Goal: Task Accomplishment & Management: Complete application form

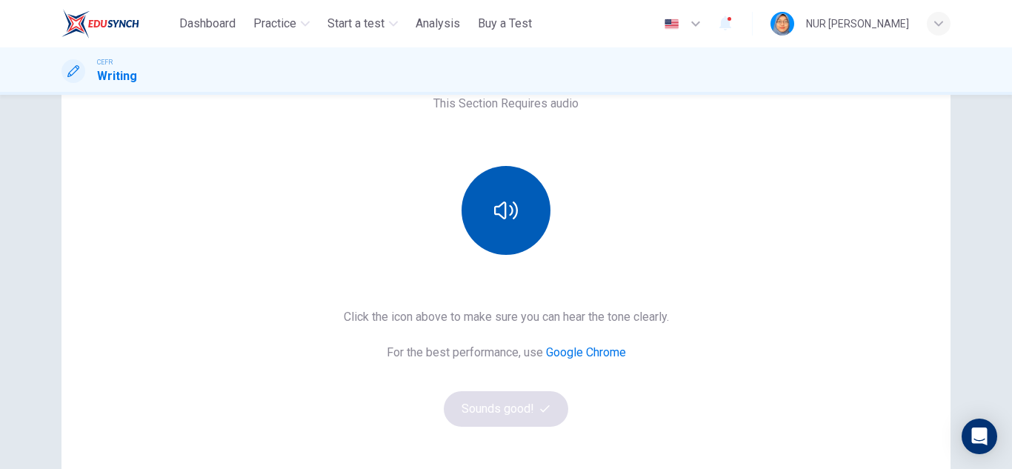
scroll to position [148, 0]
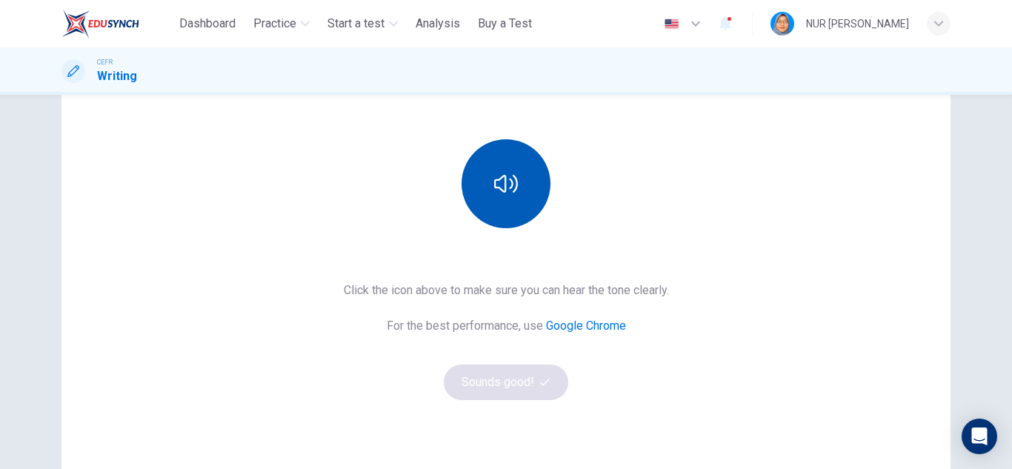
click at [506, 187] on icon "button" at bounding box center [506, 184] width 24 height 24
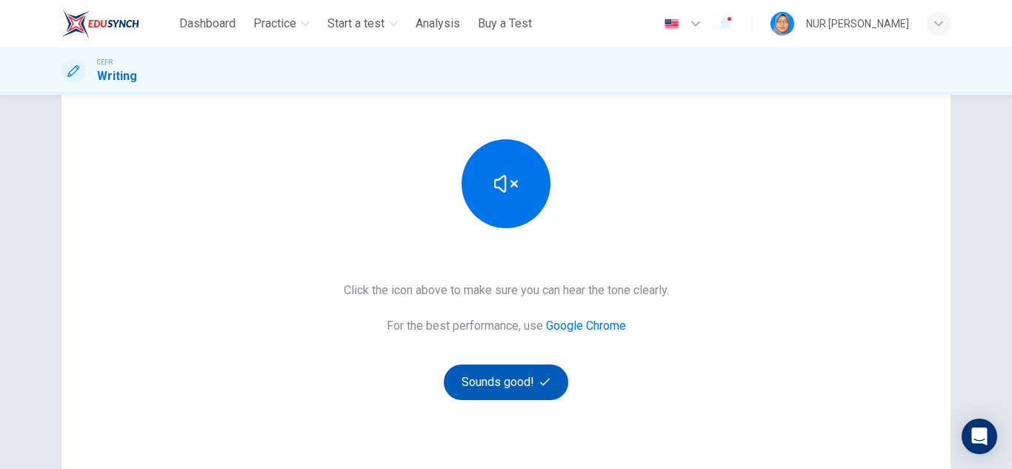
click at [541, 389] on button "Sounds good!" at bounding box center [506, 383] width 124 height 36
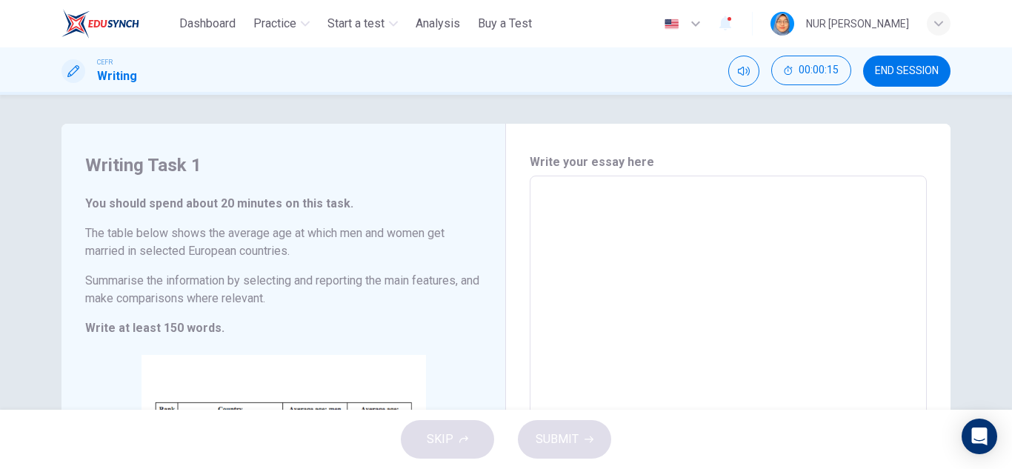
scroll to position [0, 0]
click at [553, 84] on div "CEFR Writing 00:00:16 END SESSION" at bounding box center [506, 71] width 936 height 31
click at [593, 209] on textarea at bounding box center [728, 395] width 376 height 413
type textarea "*"
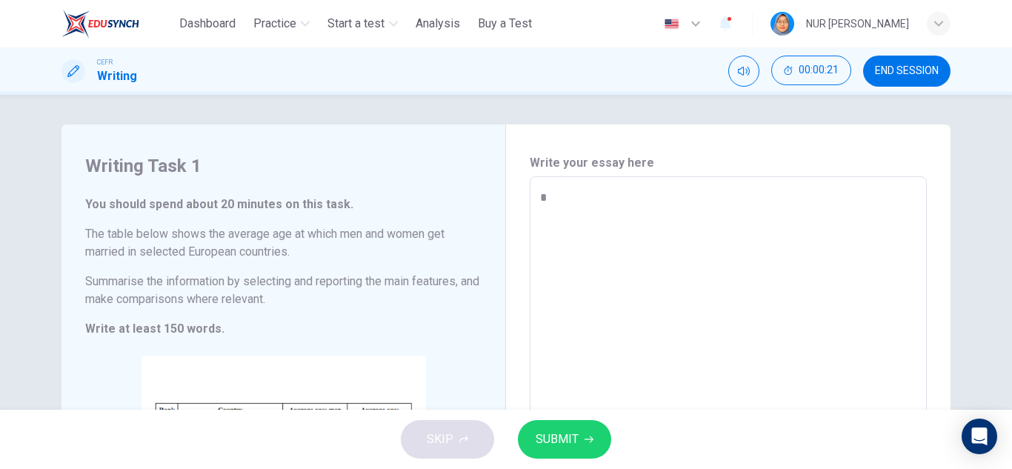
type textarea "*"
click at [580, 452] on button "SUBMIT" at bounding box center [564, 439] width 93 height 39
type textarea "*"
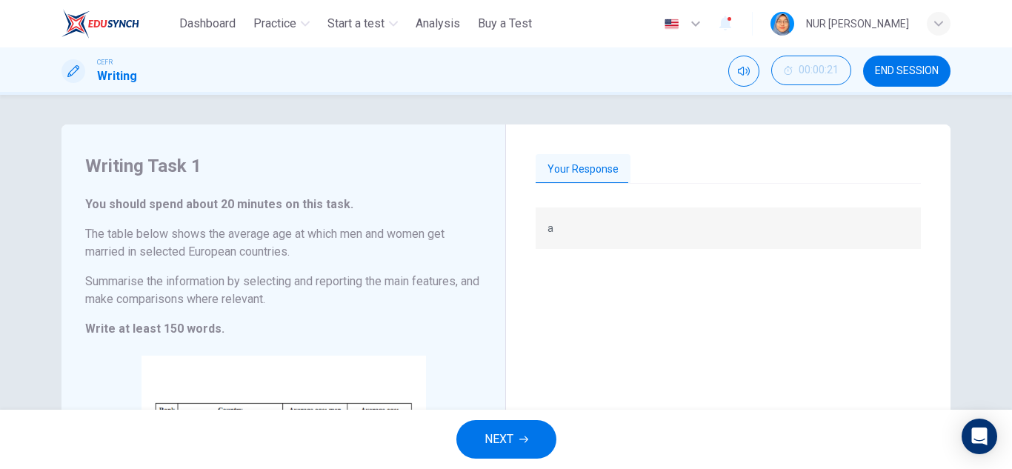
click at [610, 240] on div "a" at bounding box center [728, 227] width 385 height 41
click at [619, 149] on div "Your Response a" at bounding box center [728, 395] width 445 height 543
click at [645, 155] on div "Your Response" at bounding box center [728, 169] width 385 height 31
click at [482, 443] on button "NEXT" at bounding box center [506, 439] width 100 height 39
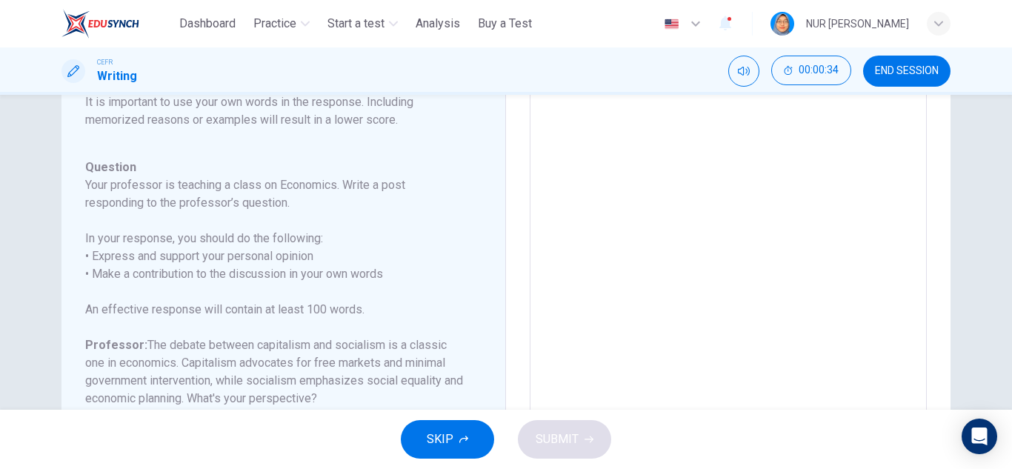
scroll to position [164, 0]
click at [658, 224] on textarea at bounding box center [728, 276] width 376 height 470
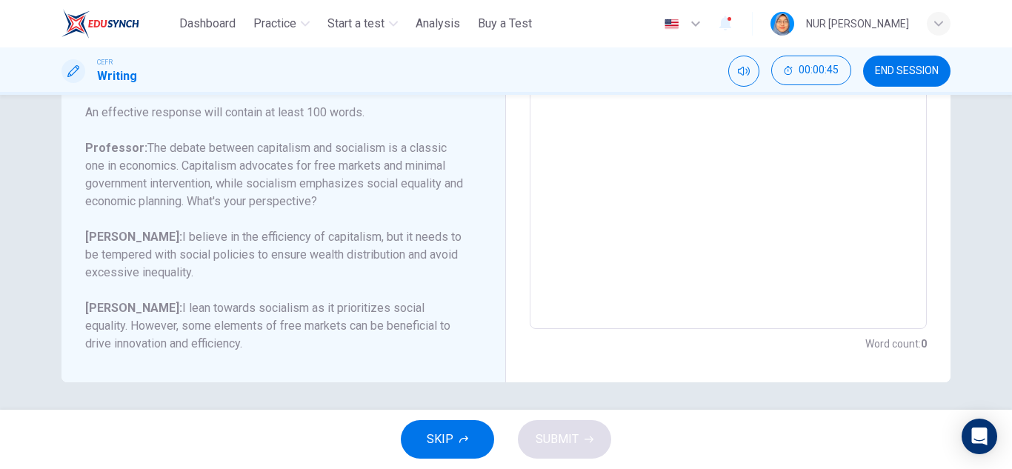
scroll to position [345, 0]
click at [590, 264] on textarea at bounding box center [728, 79] width 376 height 470
type textarea "*"
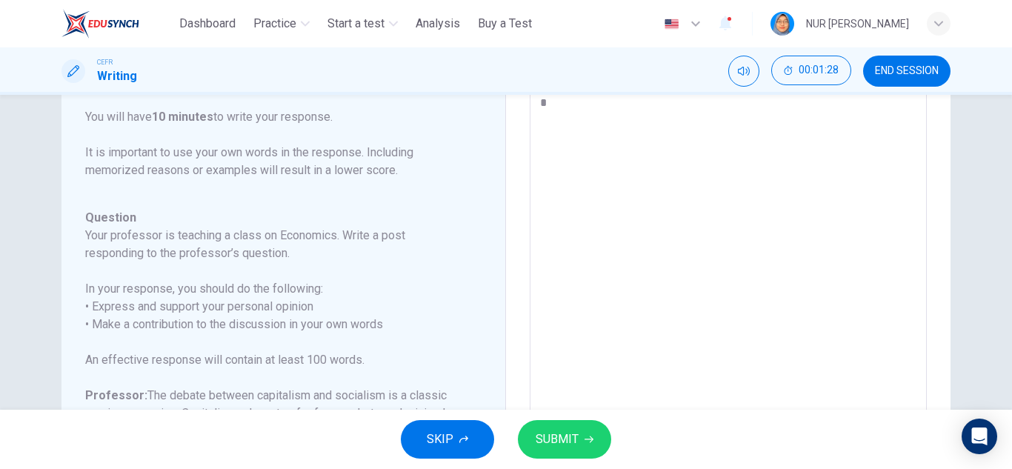
type textarea "*"
click at [544, 442] on span "SUBMIT" at bounding box center [557, 439] width 43 height 21
type textarea "*"
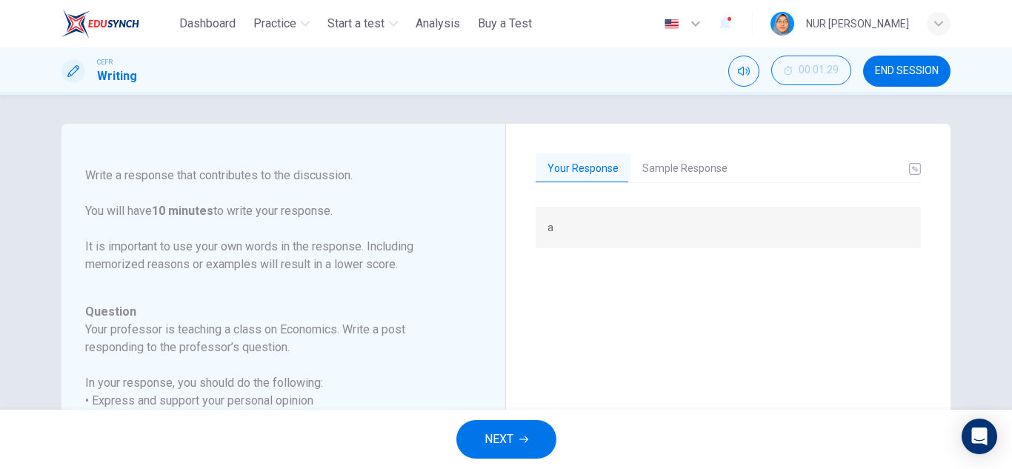
scroll to position [0, 0]
click at [642, 170] on button "Sample Response" at bounding box center [684, 169] width 109 height 31
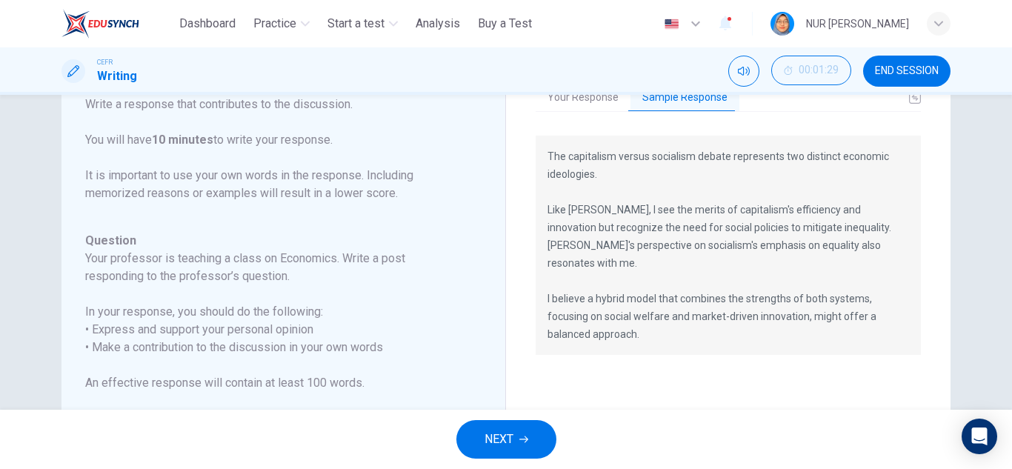
scroll to position [69, 0]
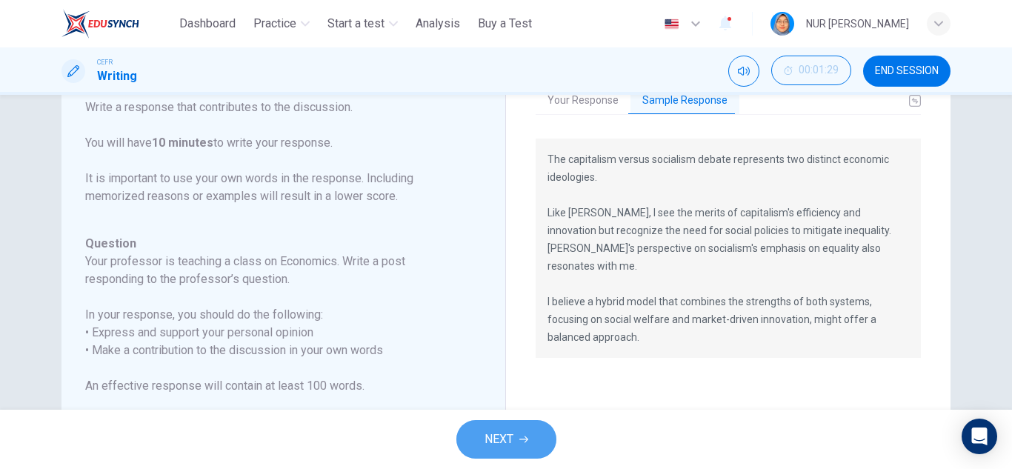
click at [537, 433] on button "NEXT" at bounding box center [506, 439] width 100 height 39
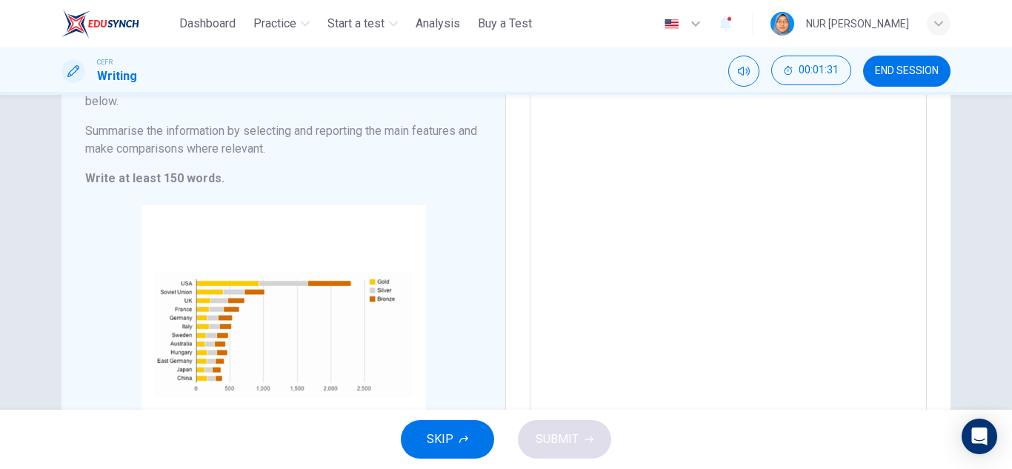
scroll to position [222, 0]
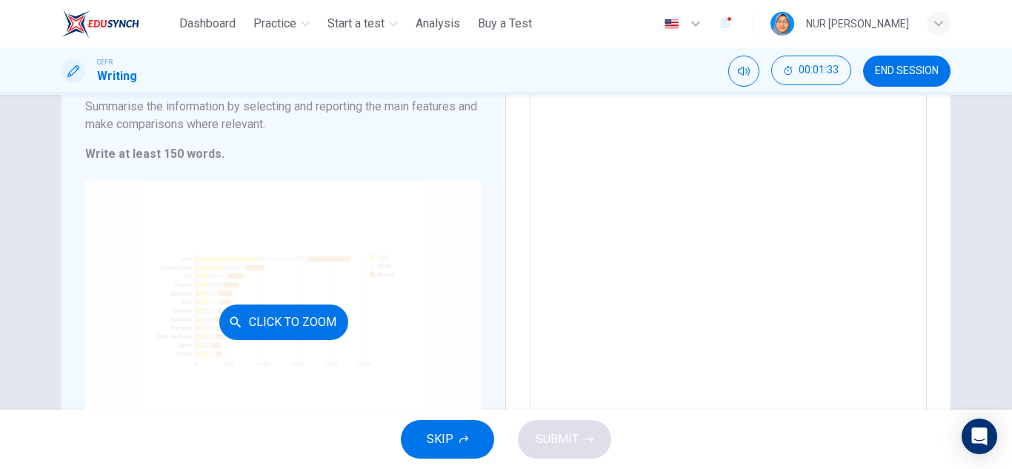
click at [314, 324] on button "Click to Zoom" at bounding box center [283, 323] width 129 height 36
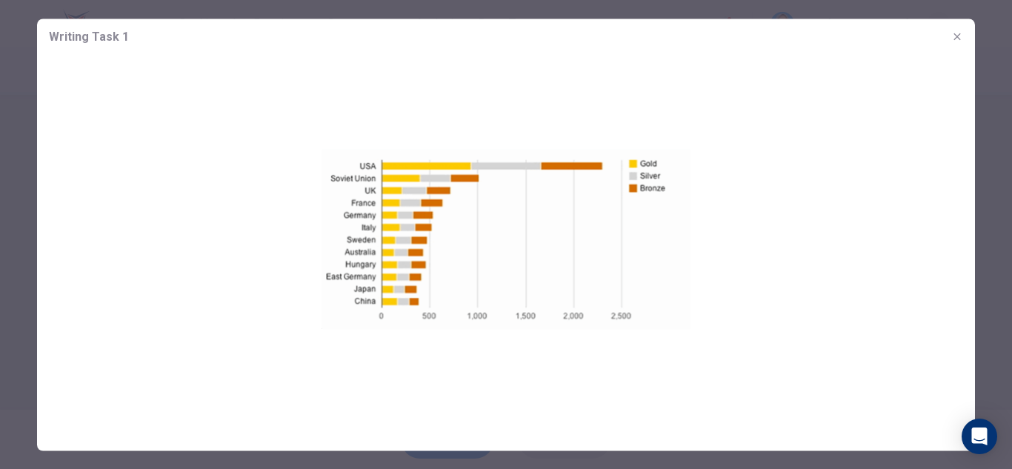
click at [5, 140] on div at bounding box center [506, 234] width 1012 height 469
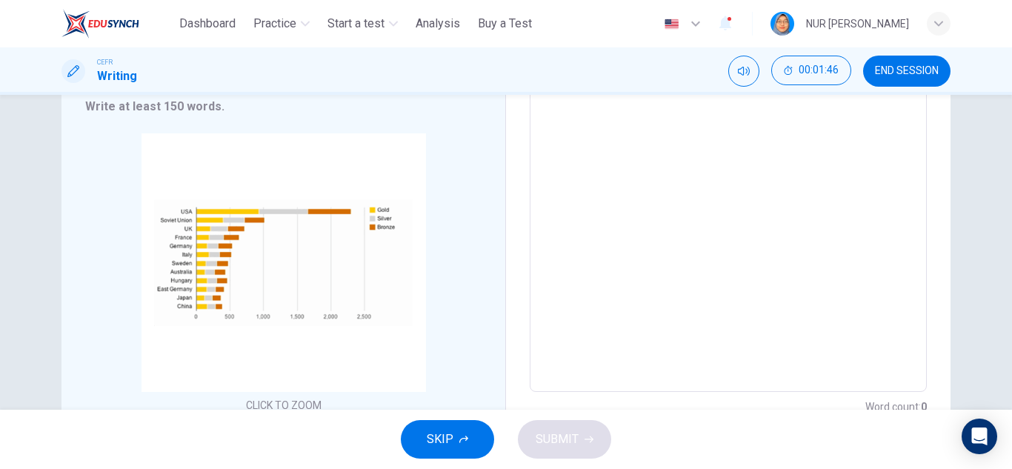
scroll to position [296, 0]
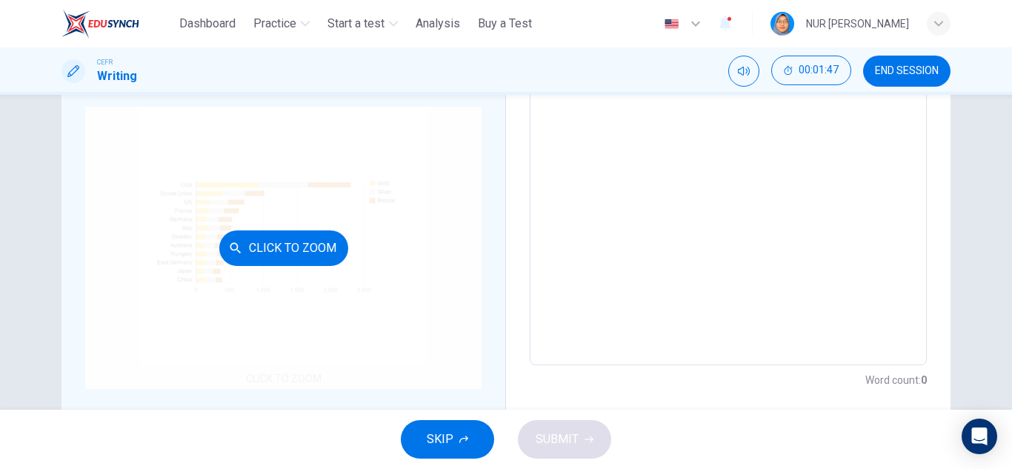
click at [295, 250] on button "Click to Zoom" at bounding box center [283, 248] width 129 height 36
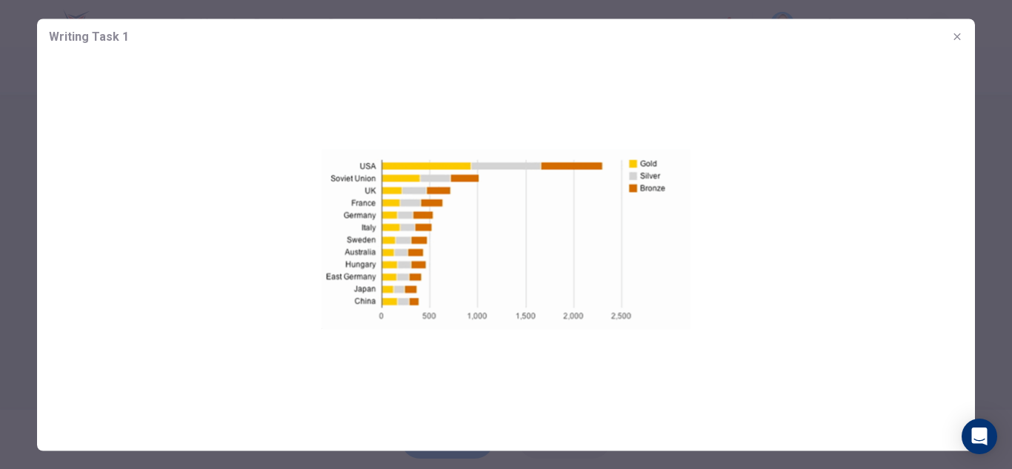
click at [27, 281] on div at bounding box center [506, 234] width 1012 height 469
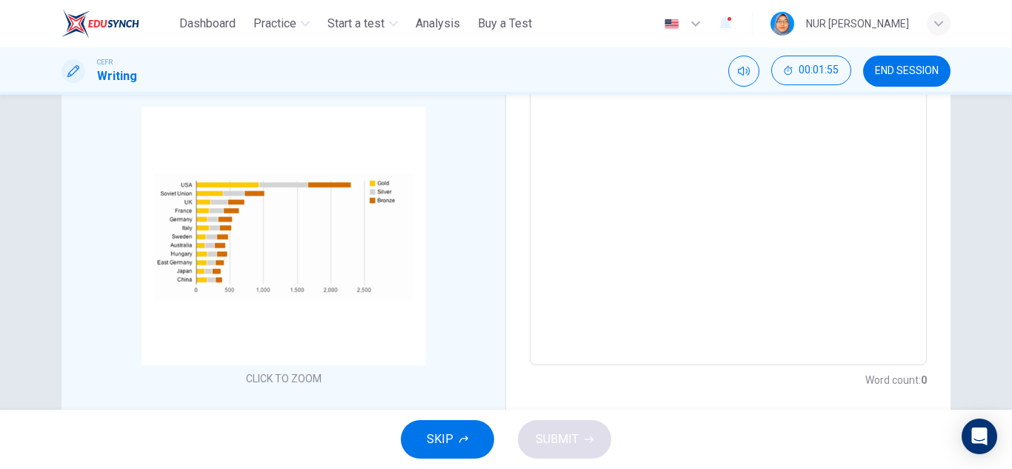
click at [659, 209] on textarea at bounding box center [728, 123] width 376 height 461
type textarea "*"
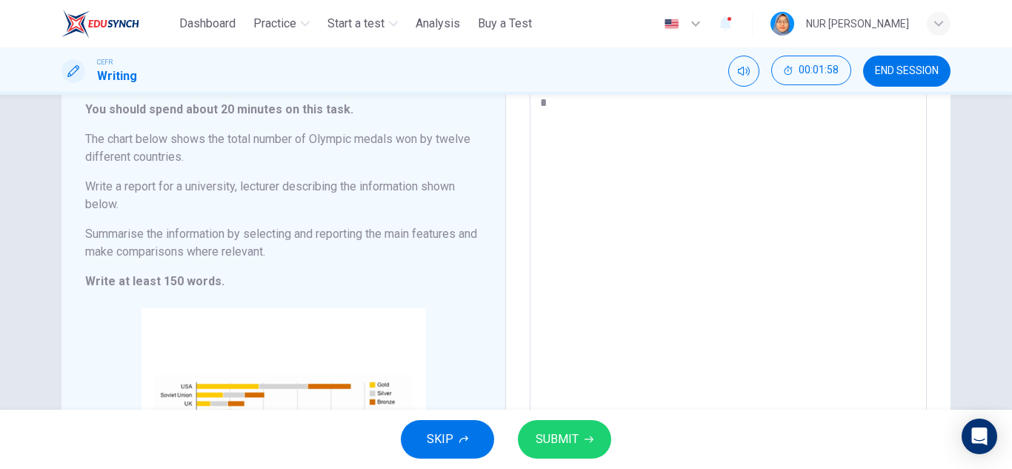
type textarea "*"
click at [607, 450] on button "SUBMIT" at bounding box center [564, 439] width 93 height 39
type textarea "*"
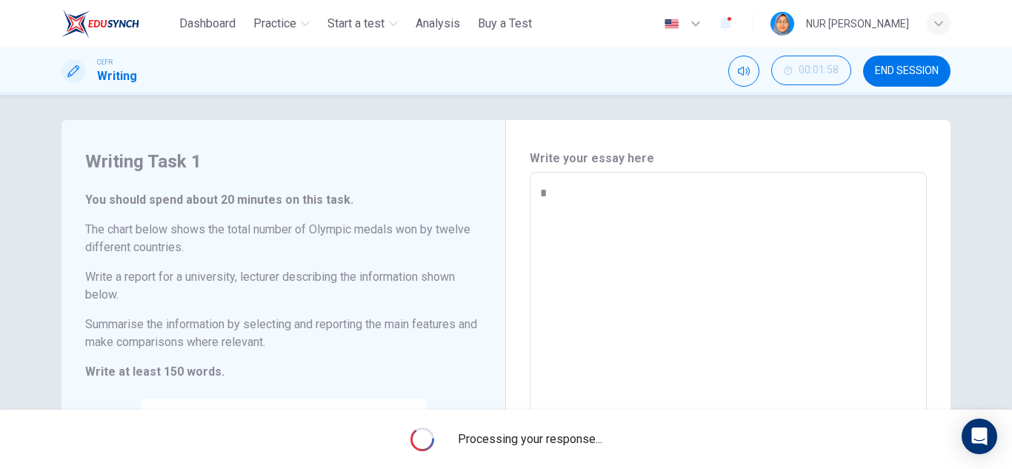
scroll to position [0, 0]
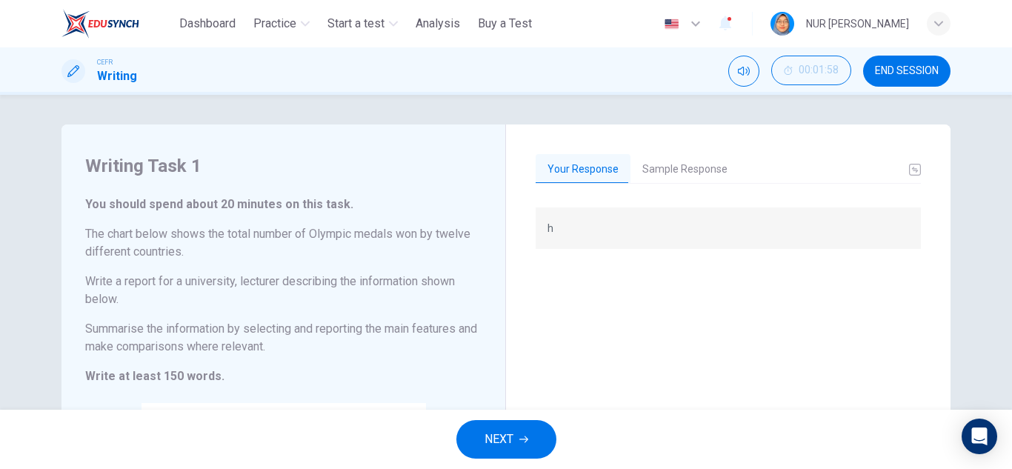
click at [668, 152] on div "Your Response Sample Response h This chart shows the total number of Olympic me…" at bounding box center [728, 419] width 445 height 590
click at [667, 166] on button "Sample Response" at bounding box center [684, 169] width 109 height 31
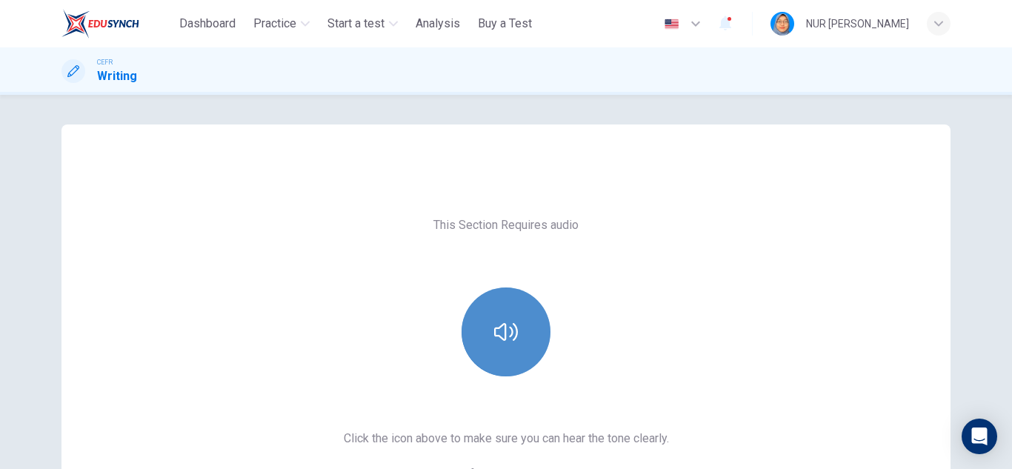
click at [475, 325] on button "button" at bounding box center [506, 331] width 89 height 89
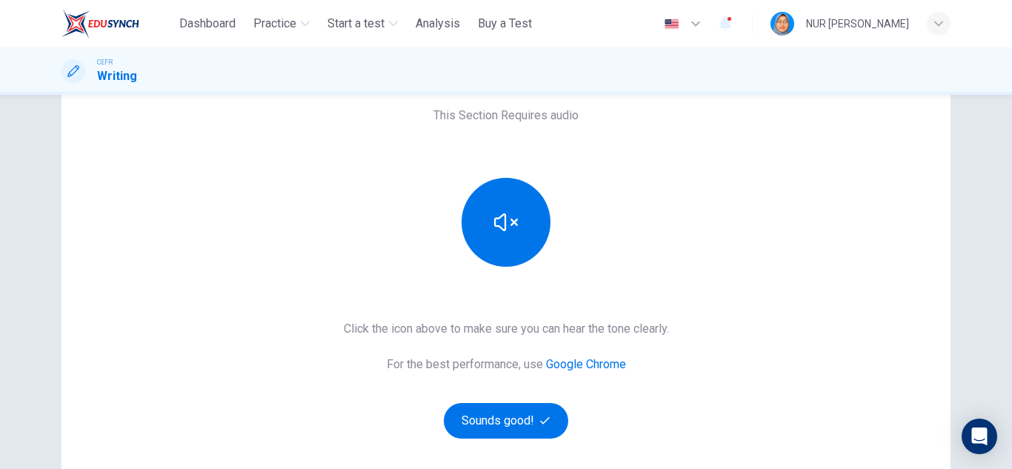
scroll to position [148, 0]
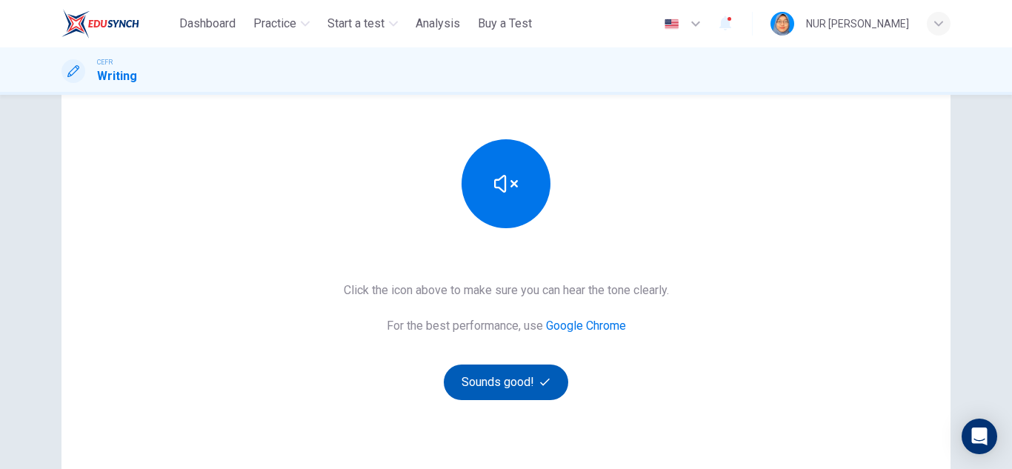
click at [532, 396] on button "Sounds good!" at bounding box center [506, 383] width 124 height 36
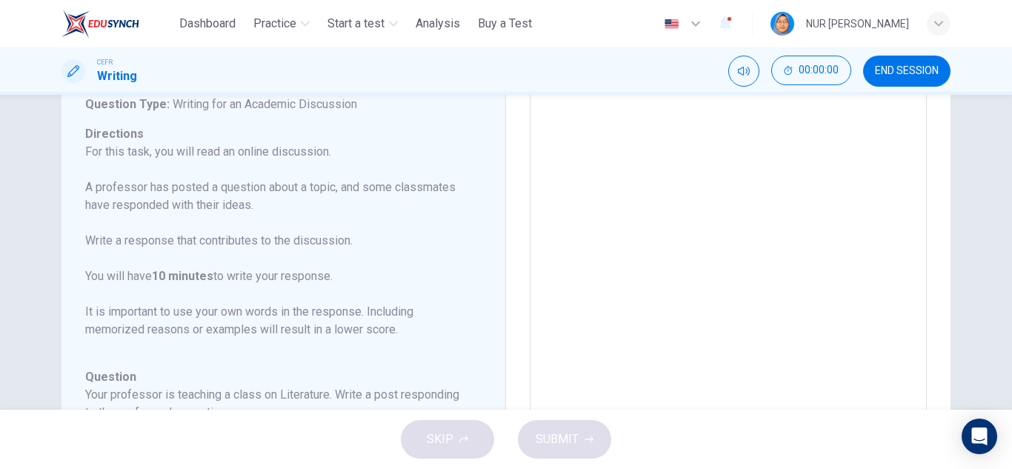
scroll to position [74, 0]
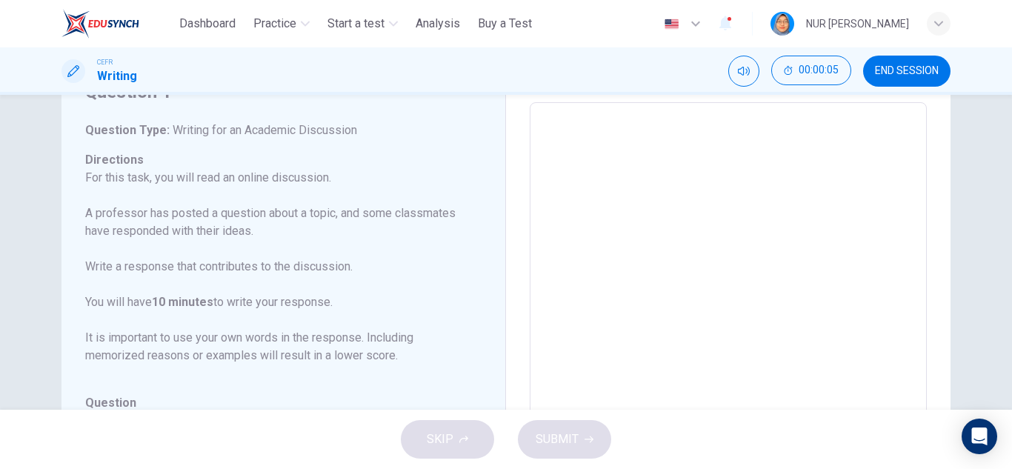
drag, startPoint x: 493, startPoint y: 194, endPoint x: 494, endPoint y: 213, distance: 18.6
click at [494, 213] on div "Question 1 Question Type : Writing for an Academic Discussion Directions For th…" at bounding box center [283, 350] width 445 height 600
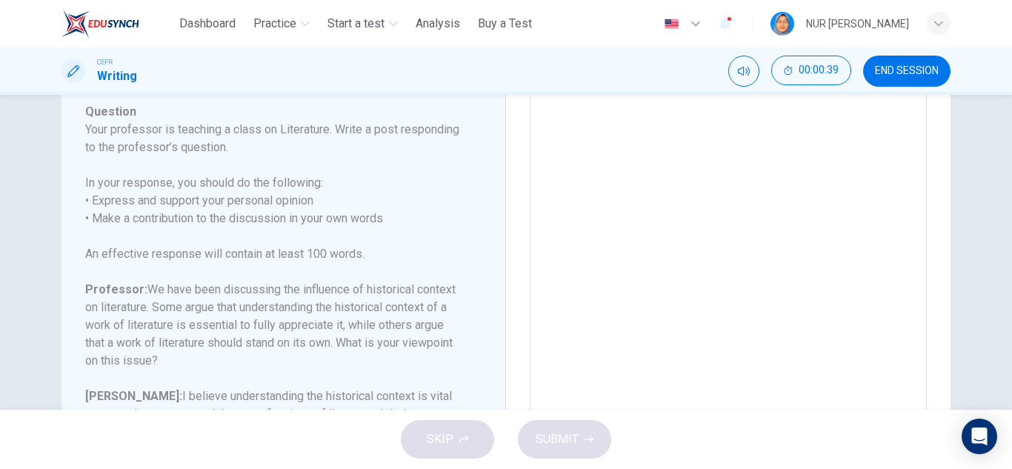
scroll to position [222, 0]
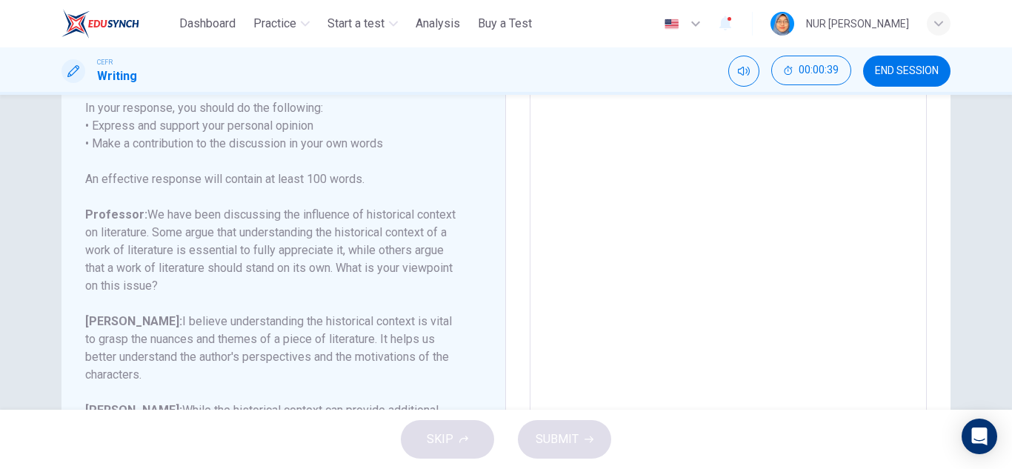
click at [465, 193] on div "Question 1 Question Type : Writing for an Academic Discussion Directions For th…" at bounding box center [289, 202] width 408 height 541
click at [570, 262] on textarea at bounding box center [728, 202] width 376 height 470
type textarea "*"
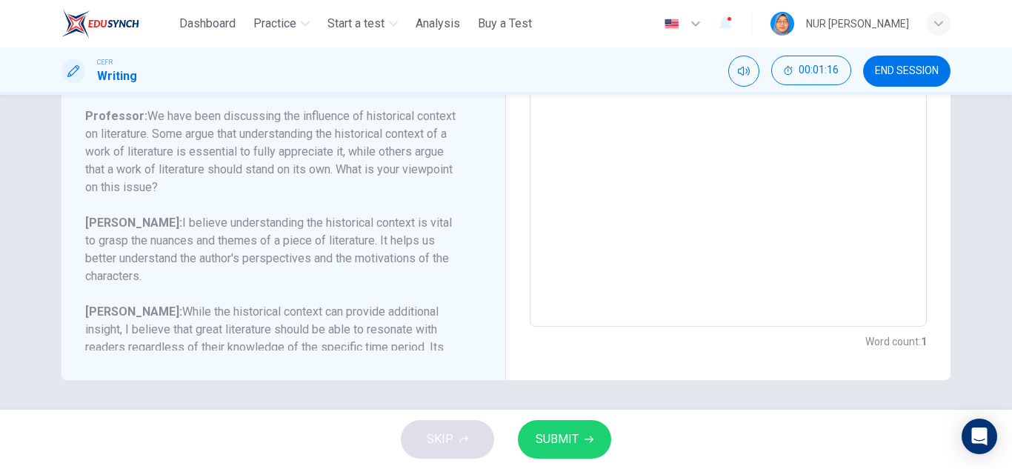
scroll to position [197, 0]
type textarea "*"
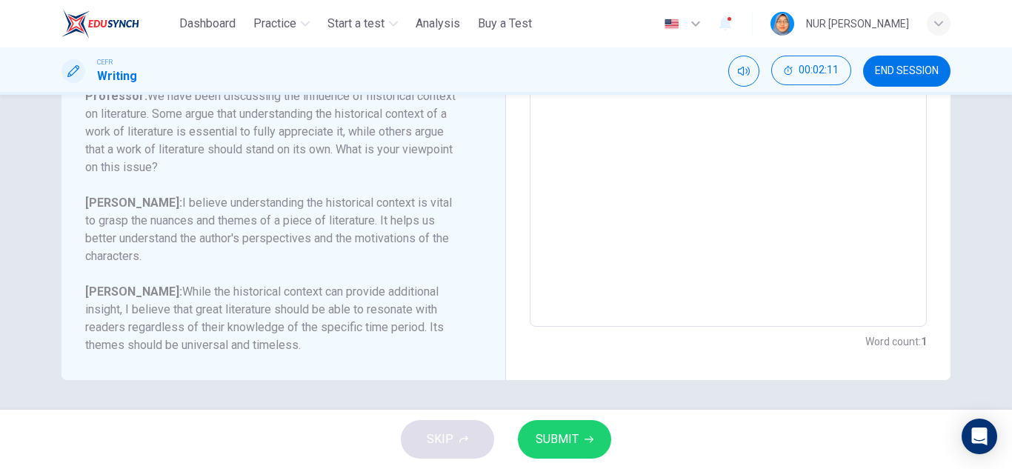
scroll to position [218, 0]
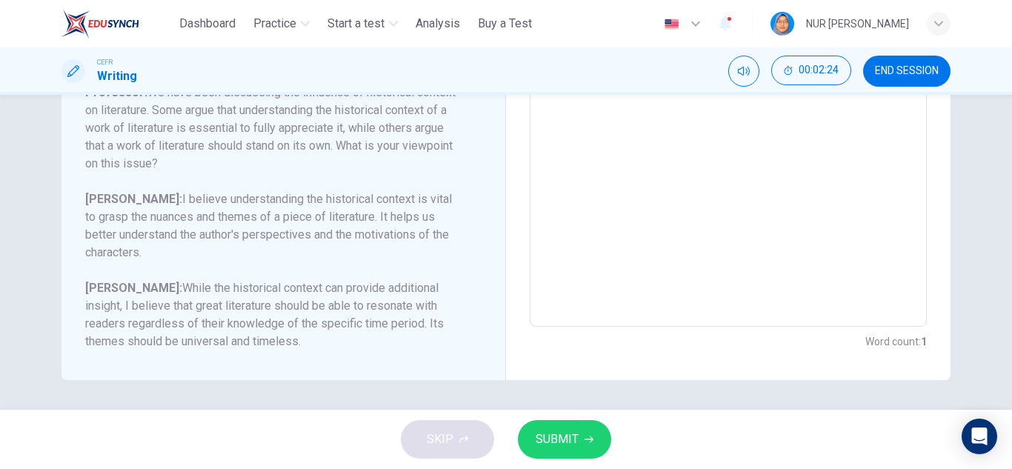
click at [570, 423] on button "SUBMIT" at bounding box center [564, 439] width 93 height 39
type textarea "*"
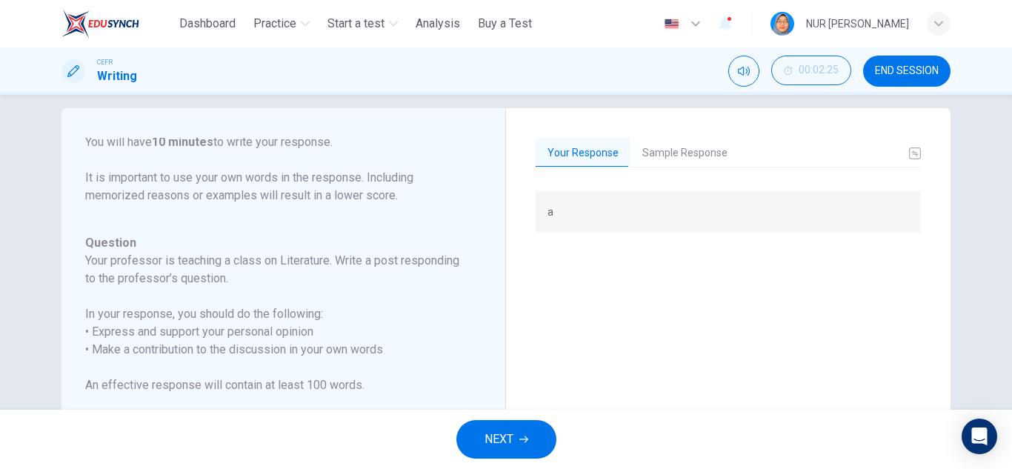
scroll to position [0, 0]
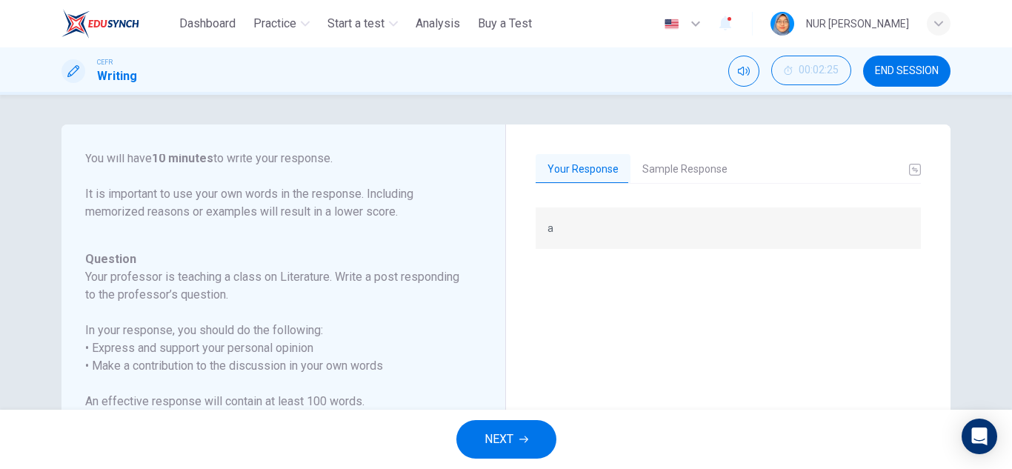
click at [642, 170] on button "Sample Response" at bounding box center [684, 169] width 109 height 31
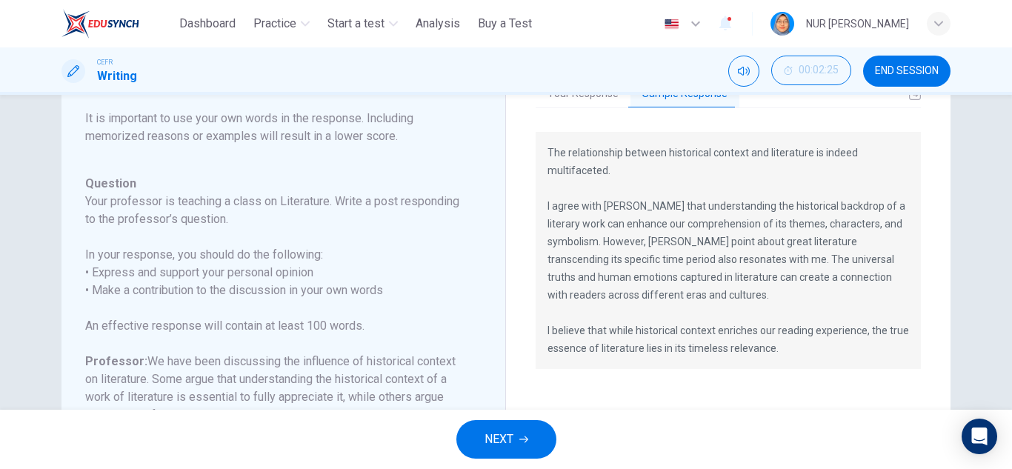
scroll to position [74, 0]
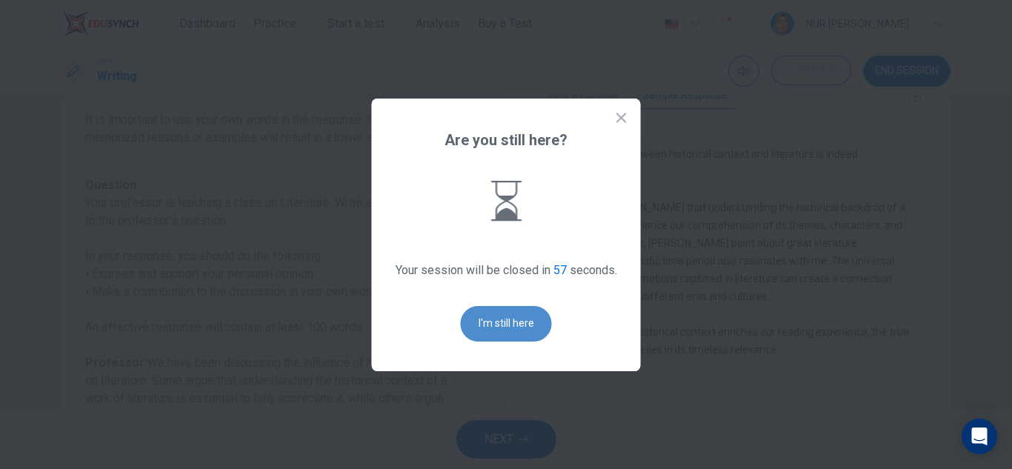
click at [508, 307] on button "I'm still here" at bounding box center [506, 324] width 91 height 36
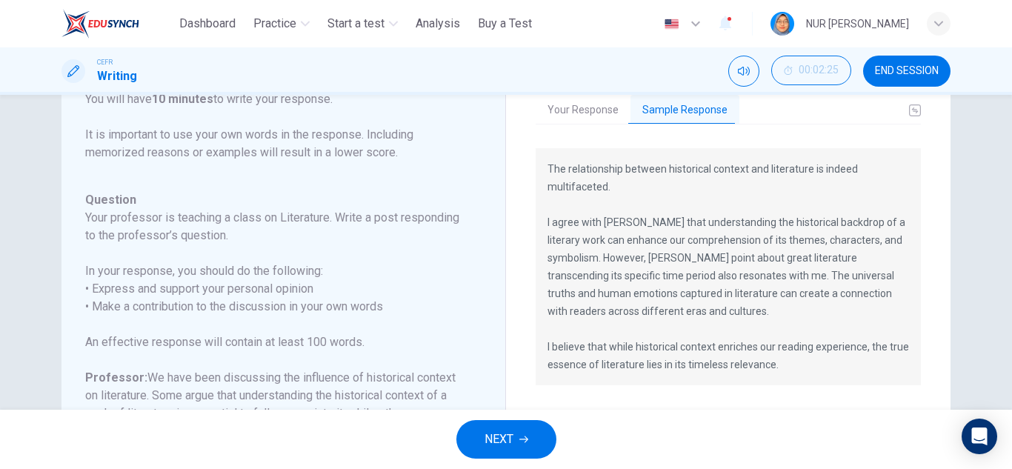
click at [500, 445] on span "NEXT" at bounding box center [499, 439] width 29 height 21
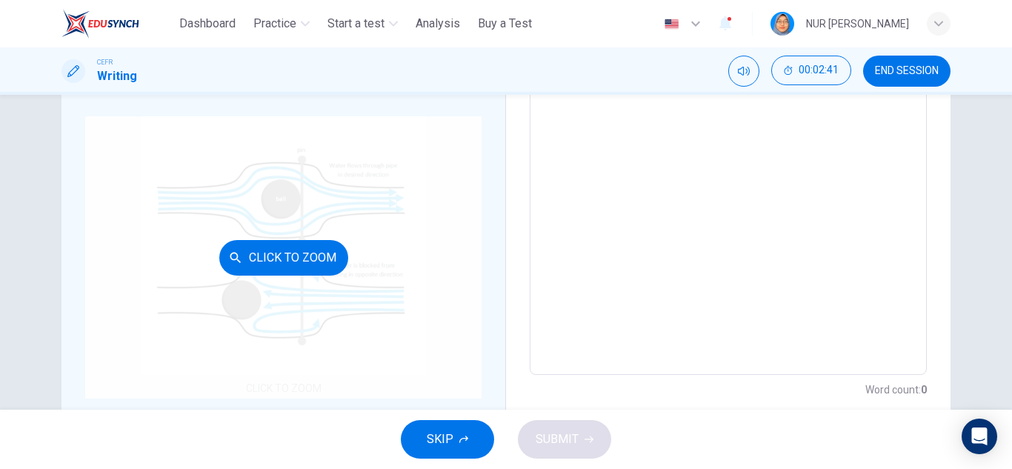
scroll to position [196, 0]
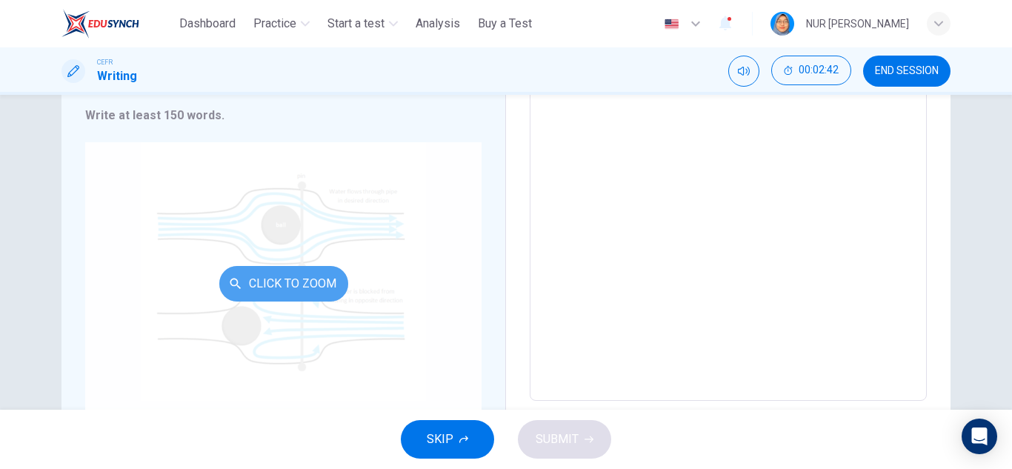
click at [301, 285] on button "Click to Zoom" at bounding box center [283, 284] width 129 height 36
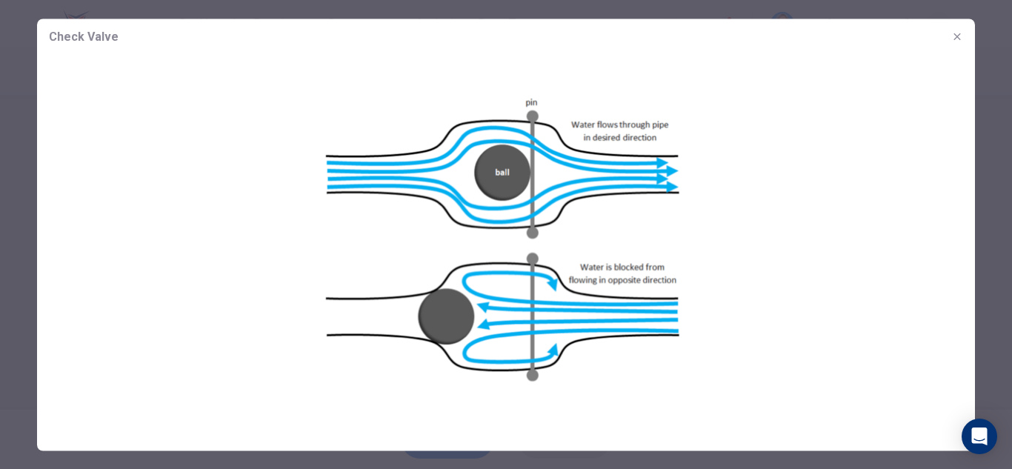
click at [959, 33] on icon "button" at bounding box center [957, 36] width 12 height 12
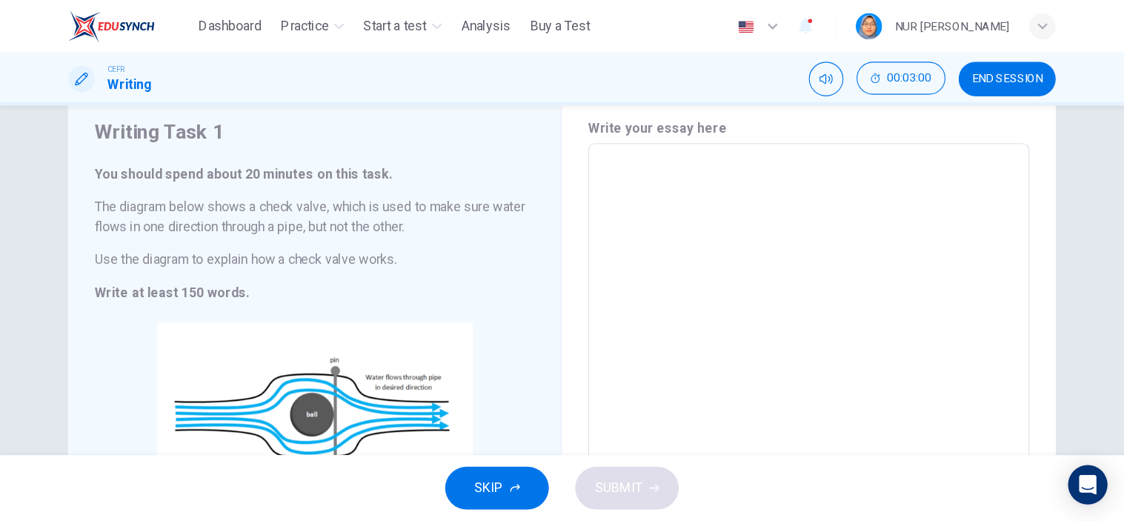
scroll to position [47, 0]
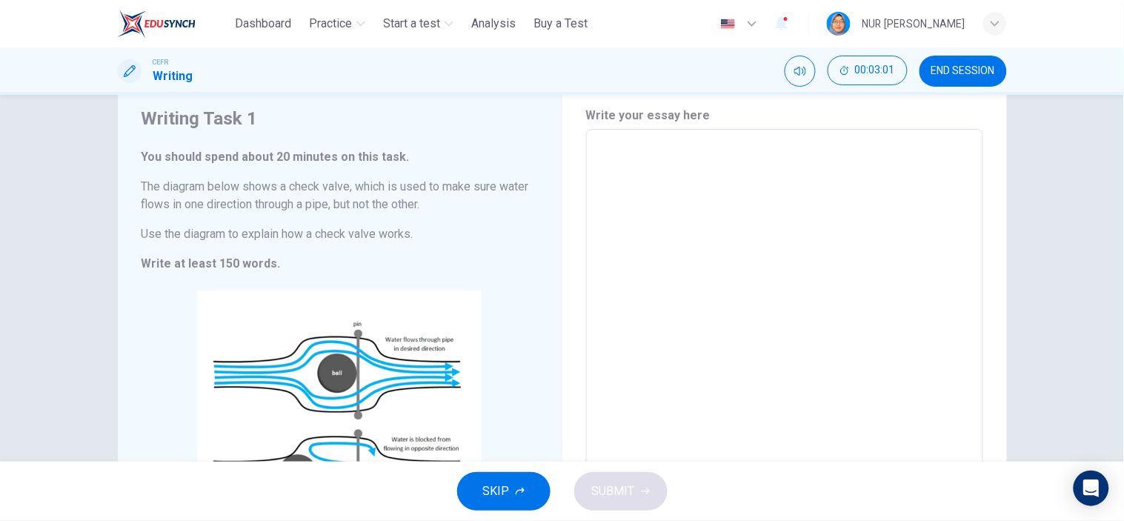
drag, startPoint x: 951, startPoint y: 1, endPoint x: 737, endPoint y: 292, distance: 361.0
click at [737, 292] on textarea at bounding box center [784, 340] width 376 height 396
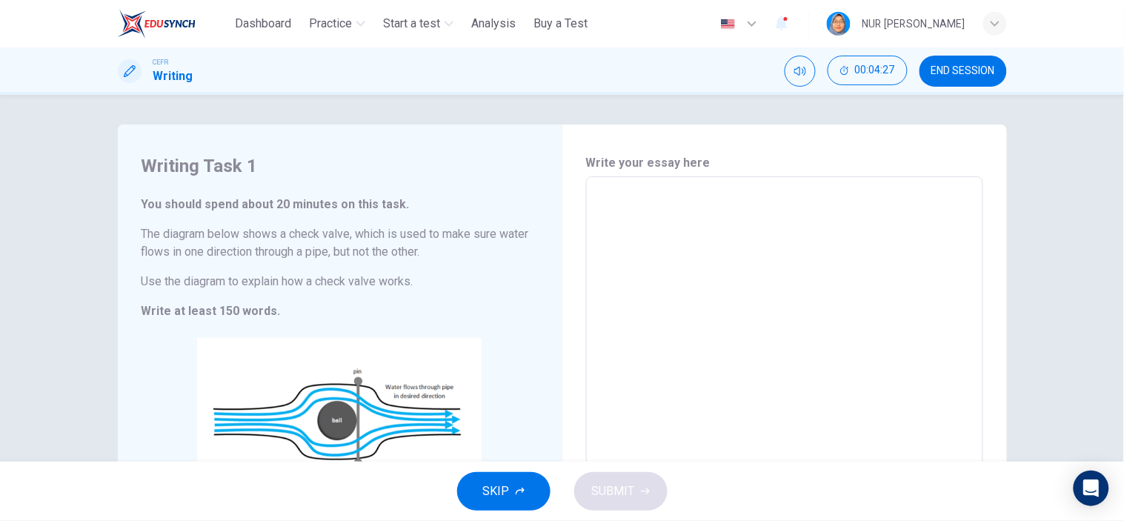
scroll to position [217, 0]
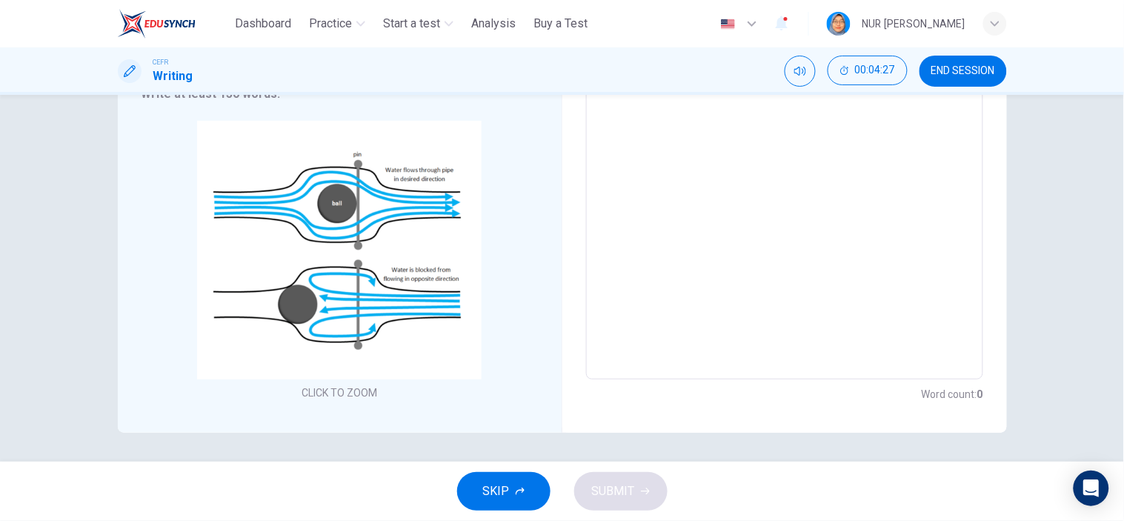
click at [625, 204] on textarea at bounding box center [784, 170] width 376 height 396
type textarea "*"
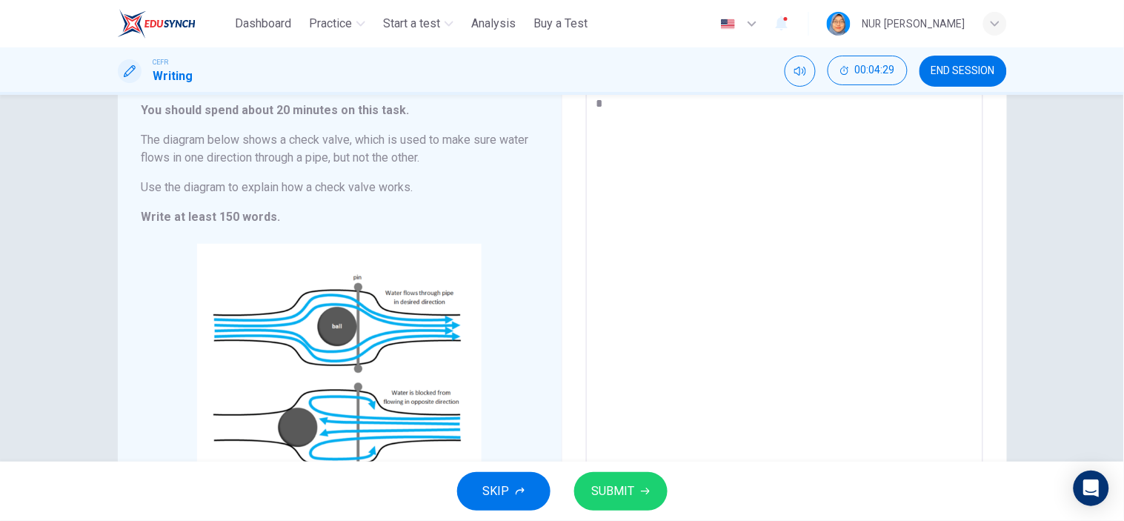
type textarea "*"
click at [613, 468] on span "SUBMIT" at bounding box center [613, 491] width 43 height 21
type textarea "*"
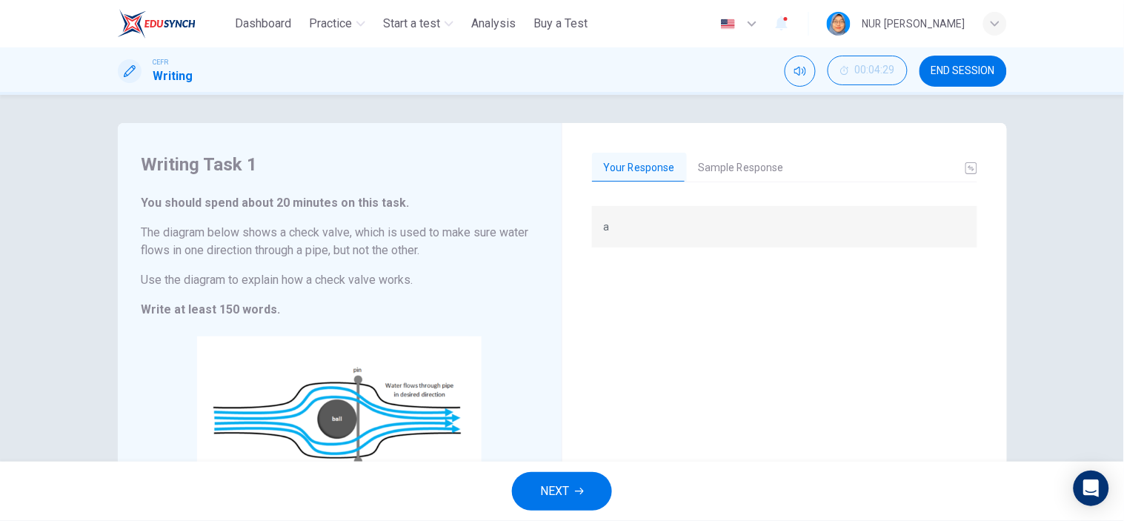
scroll to position [0, 0]
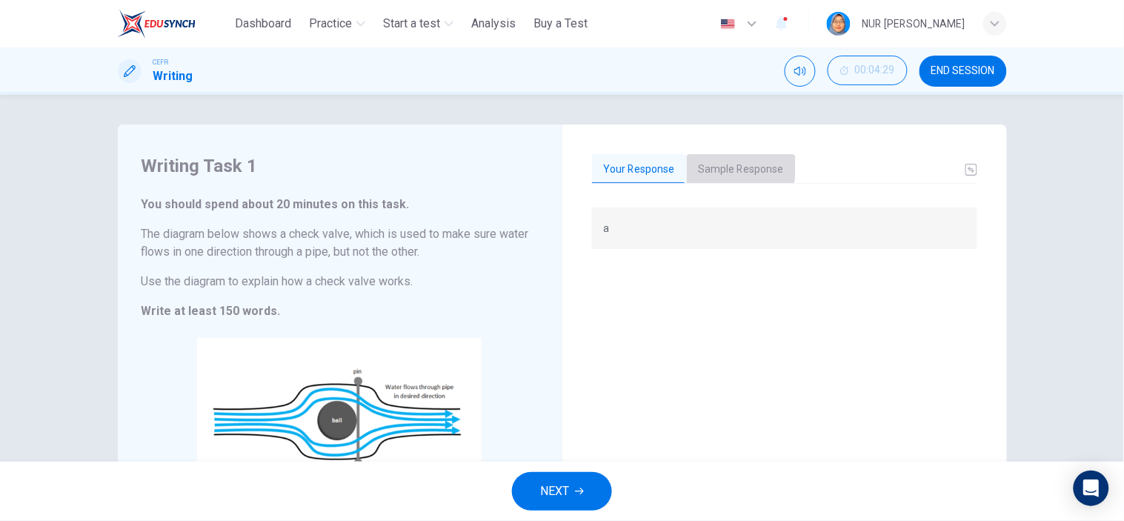
click at [725, 166] on button "Sample Response" at bounding box center [741, 169] width 109 height 31
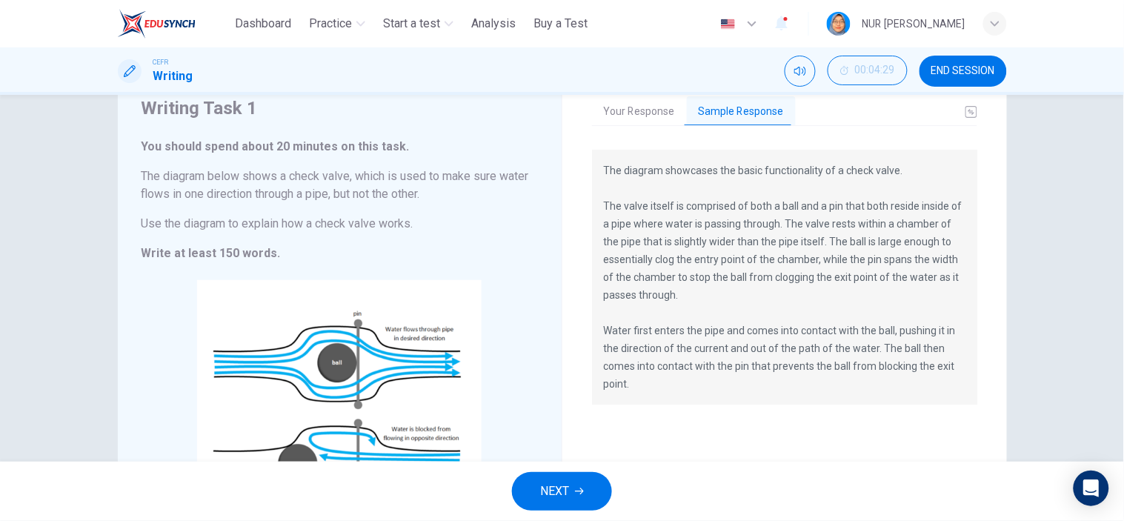
scroll to position [59, 0]
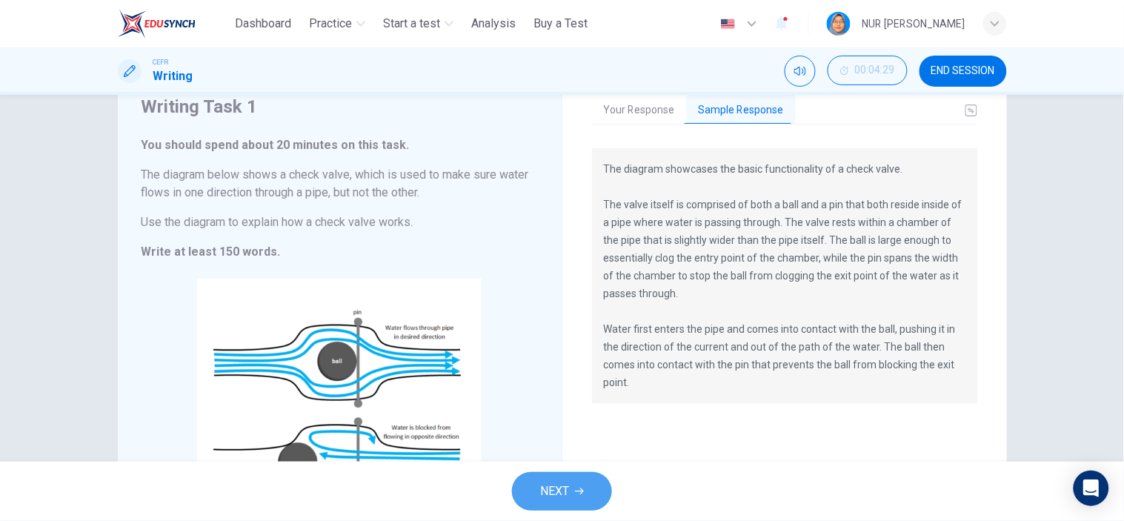
click at [601, 468] on button "NEXT" at bounding box center [562, 491] width 100 height 39
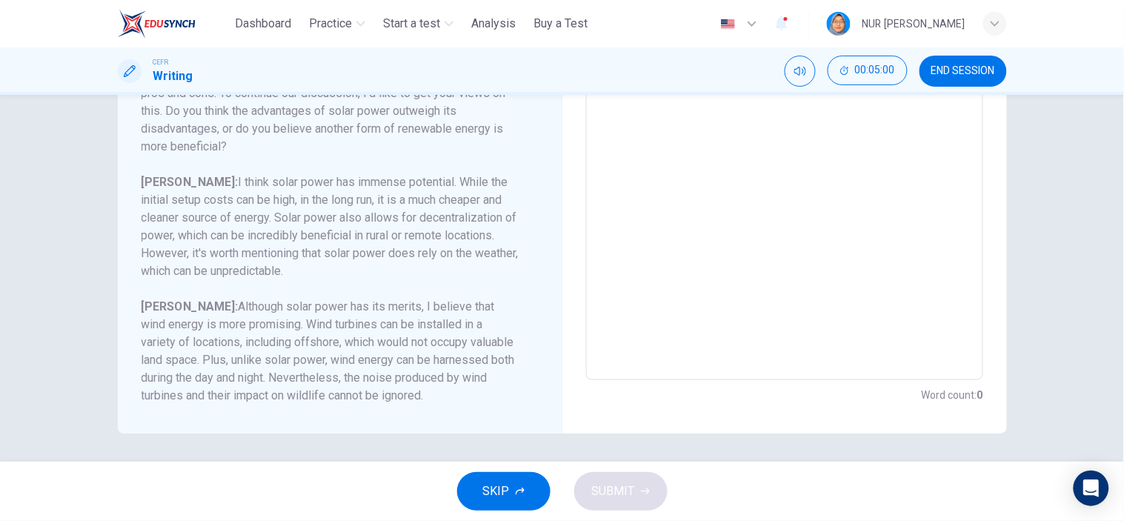
scroll to position [292, 0]
click at [507, 468] on span "SKIP" at bounding box center [496, 491] width 27 height 21
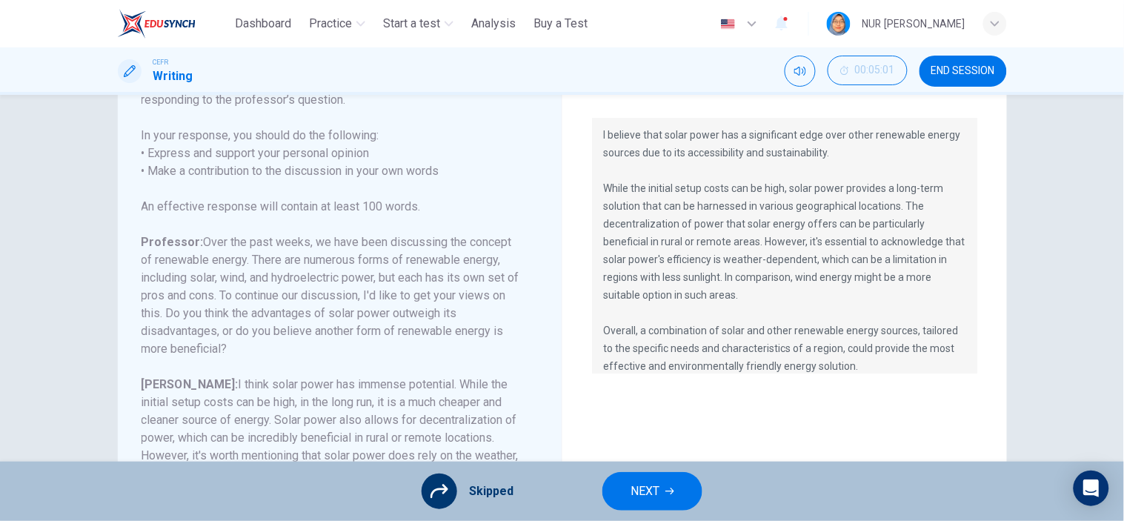
scroll to position [6, 0]
click at [676, 468] on button "NEXT" at bounding box center [652, 491] width 100 height 39
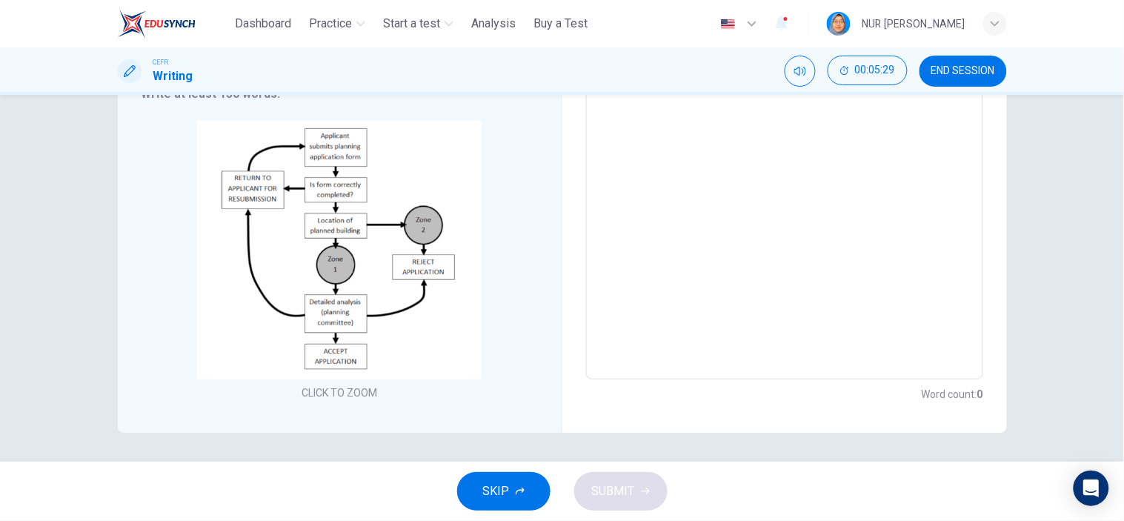
scroll to position [0, 0]
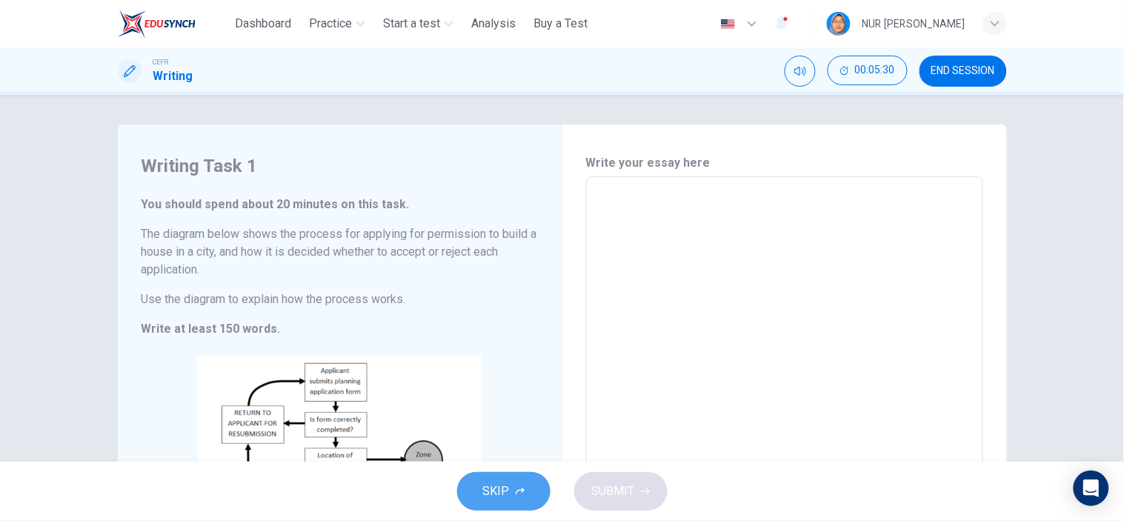
click at [513, 468] on button "SKIP" at bounding box center [503, 491] width 93 height 39
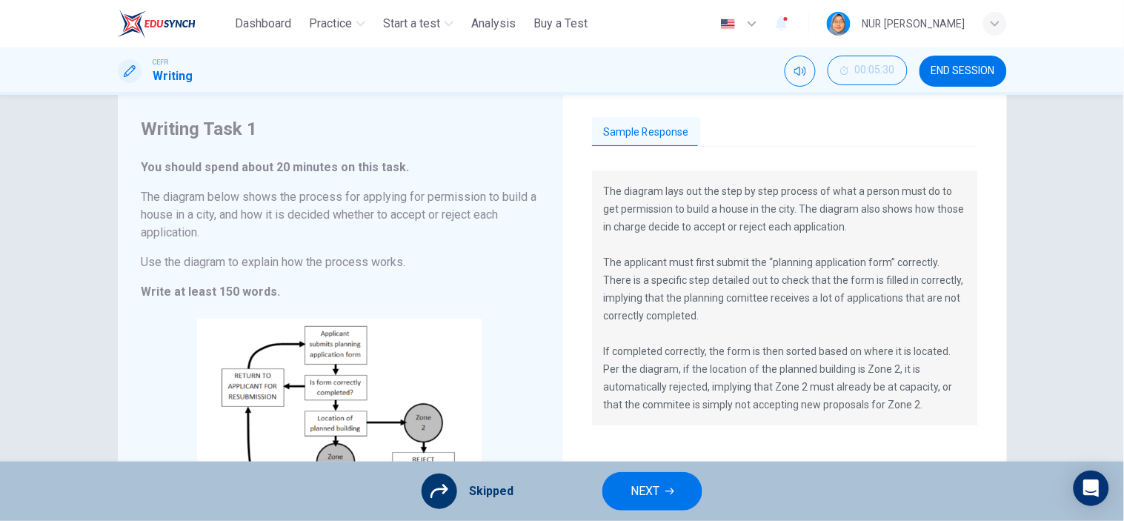
scroll to position [39, 0]
click at [672, 468] on icon "button" at bounding box center [669, 491] width 9 height 7
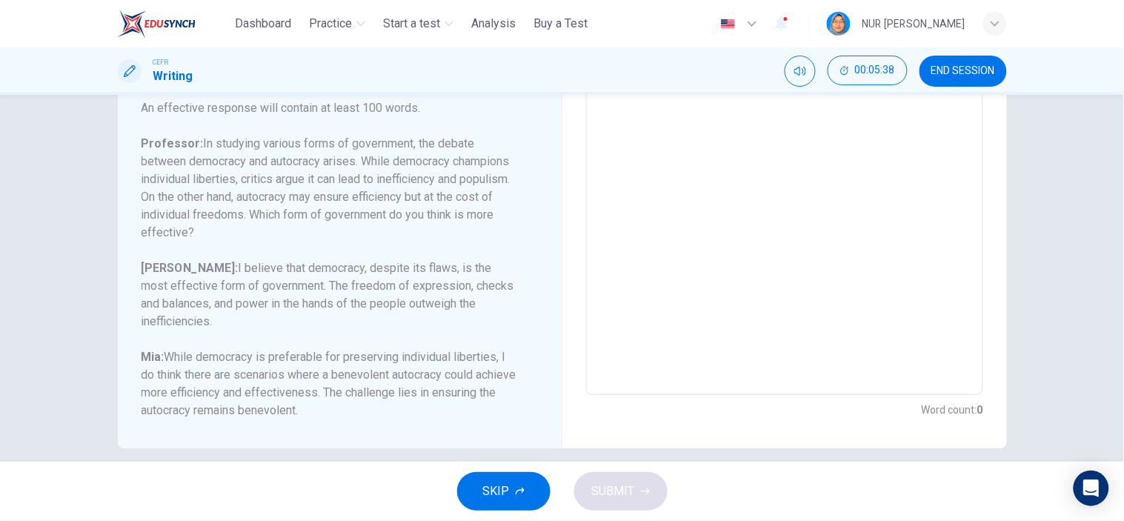
scroll to position [292, 0]
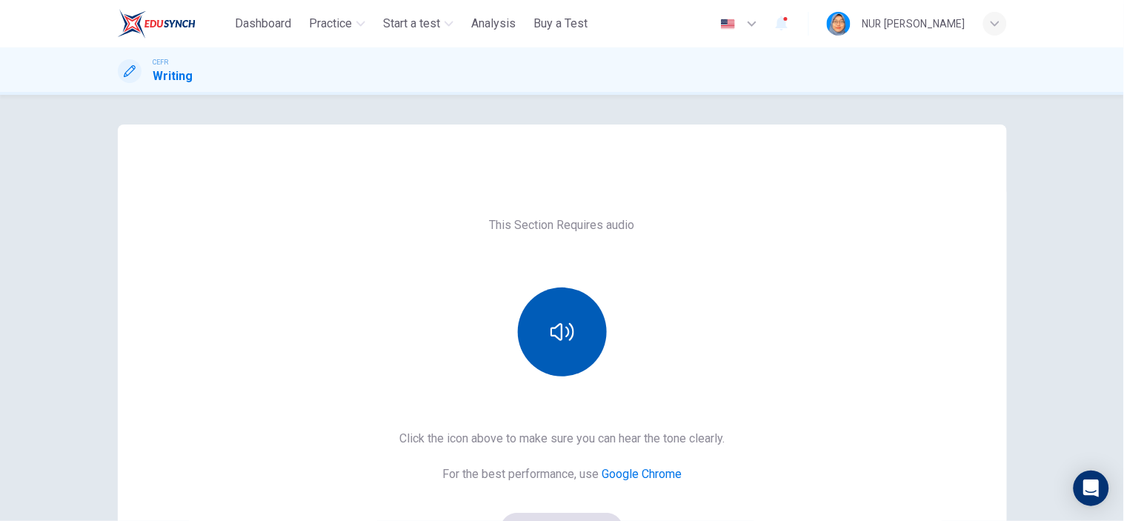
click at [524, 319] on button "button" at bounding box center [562, 331] width 89 height 89
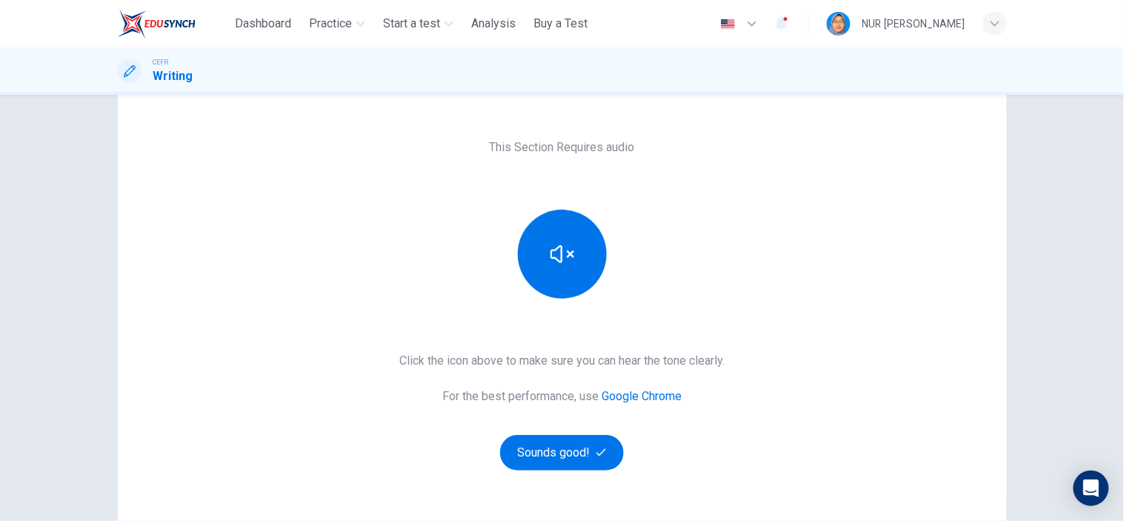
scroll to position [82, 0]
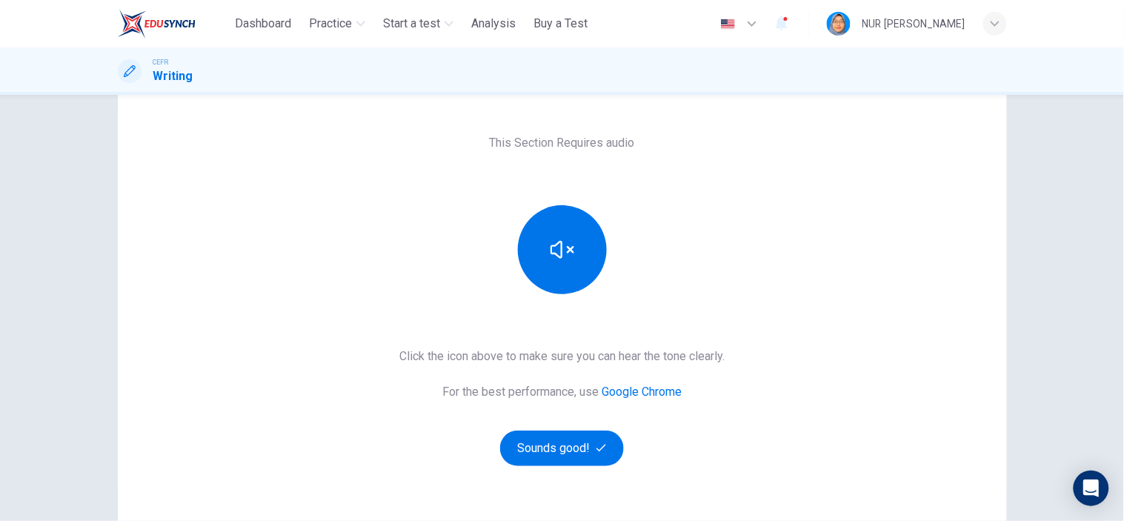
click at [588, 468] on div "This Section Requires audio Click the icon above to make sure you can hear the …" at bounding box center [562, 299] width 889 height 391
click at [589, 450] on button "Sounds good!" at bounding box center [562, 448] width 124 height 36
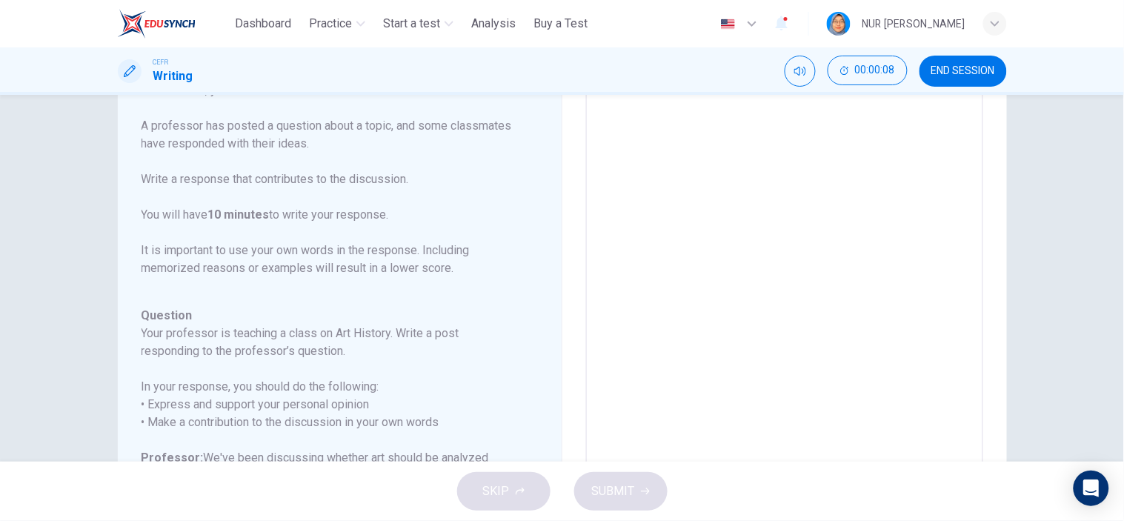
scroll to position [0, 0]
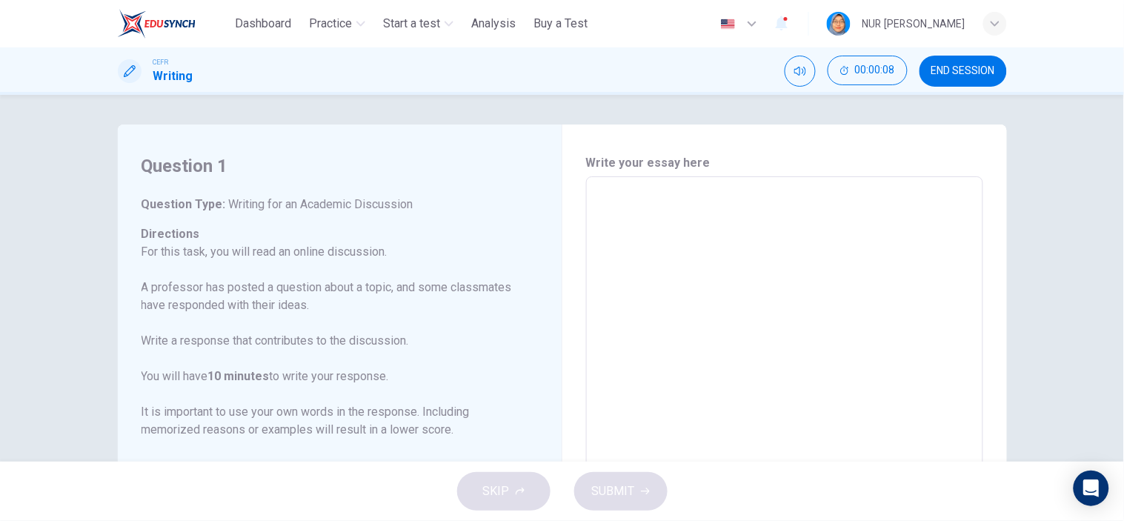
click at [624, 262] on textarea at bounding box center [784, 424] width 376 height 470
type textarea "*"
click at [633, 488] on span "SUBMIT" at bounding box center [613, 491] width 43 height 21
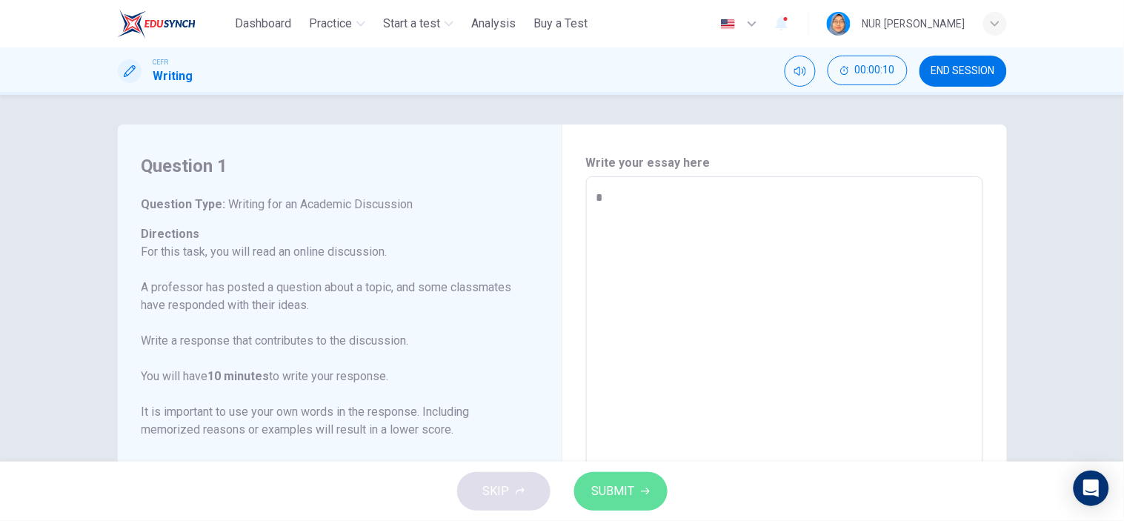
type textarea "*"
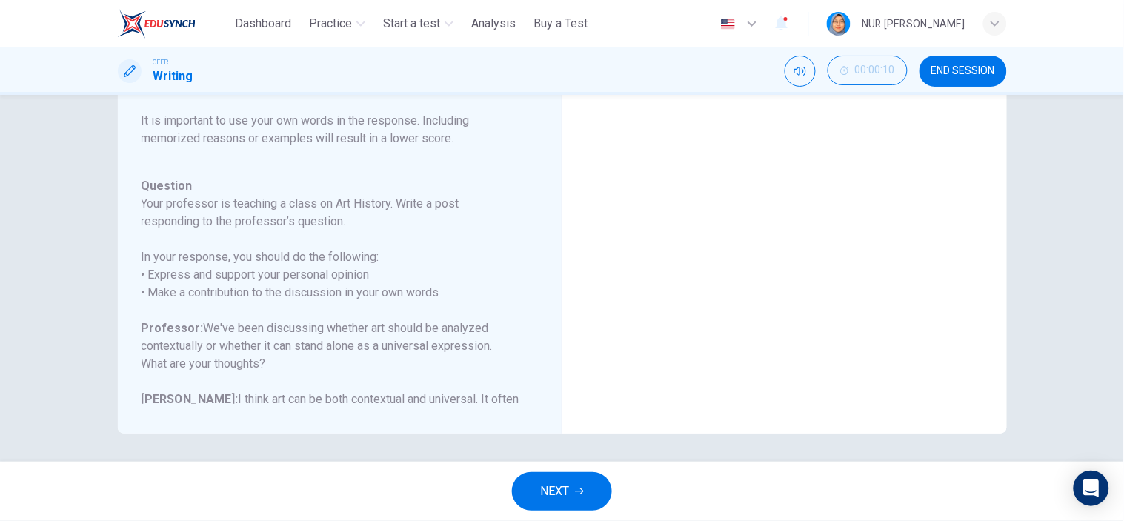
scroll to position [292, 0]
click at [574, 496] on button "NEXT" at bounding box center [562, 491] width 100 height 39
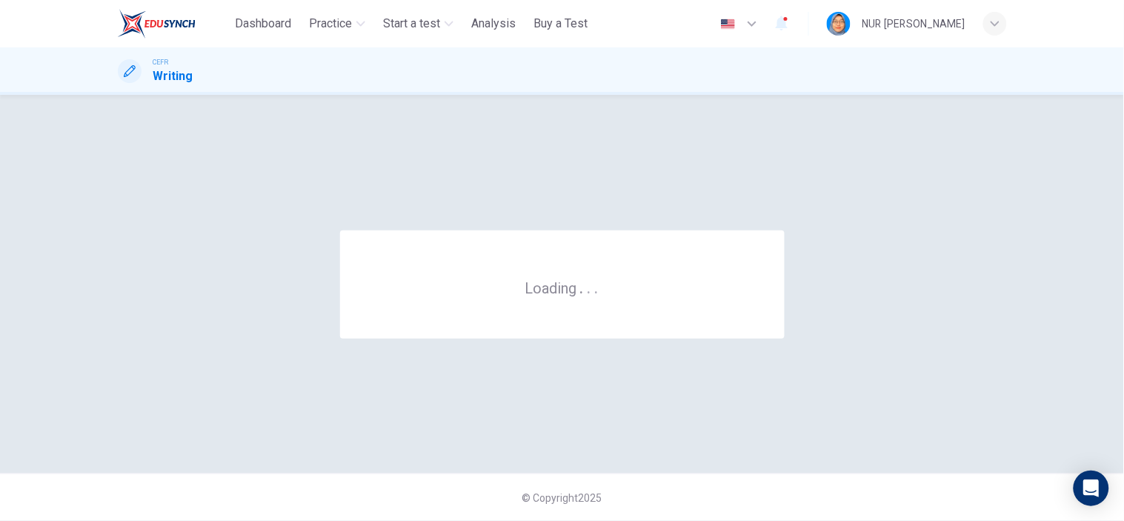
scroll to position [0, 0]
